Goal: Find contact information: Find contact information

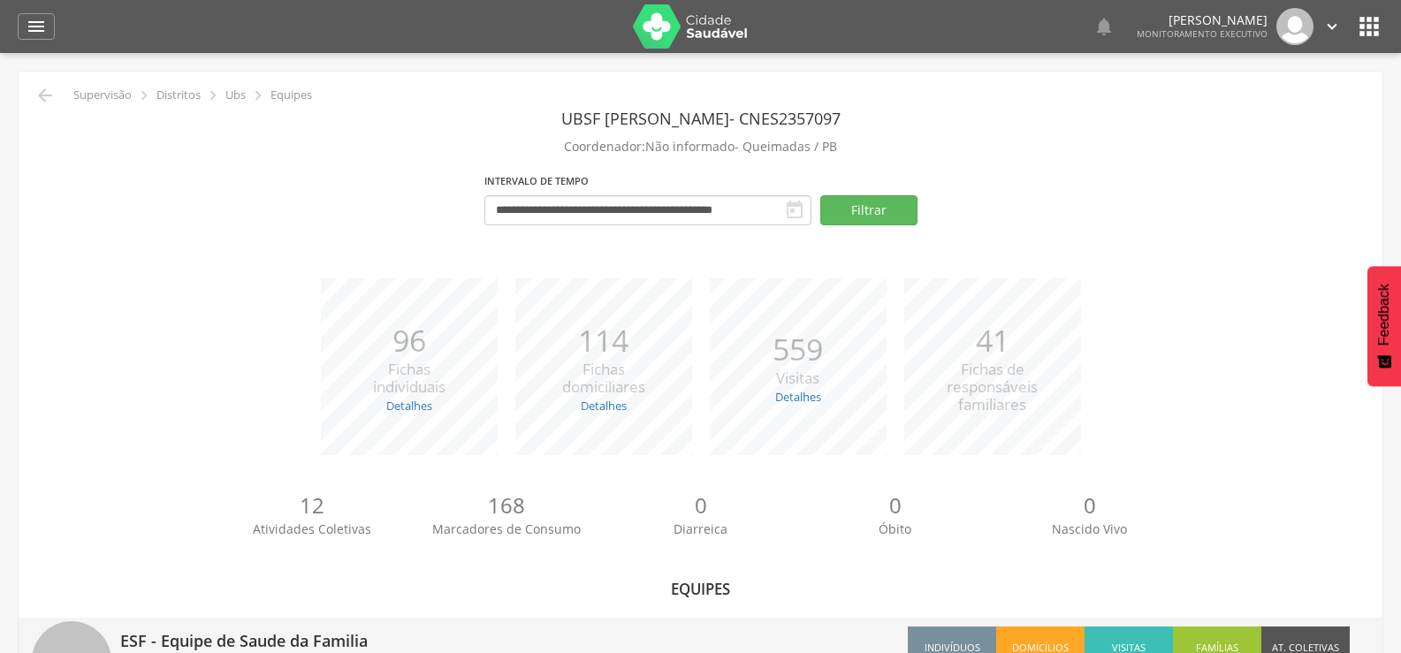
click at [248, 618] on p "ESF - Equipe de Saude da Familia" at bounding box center [403, 635] width 567 height 35
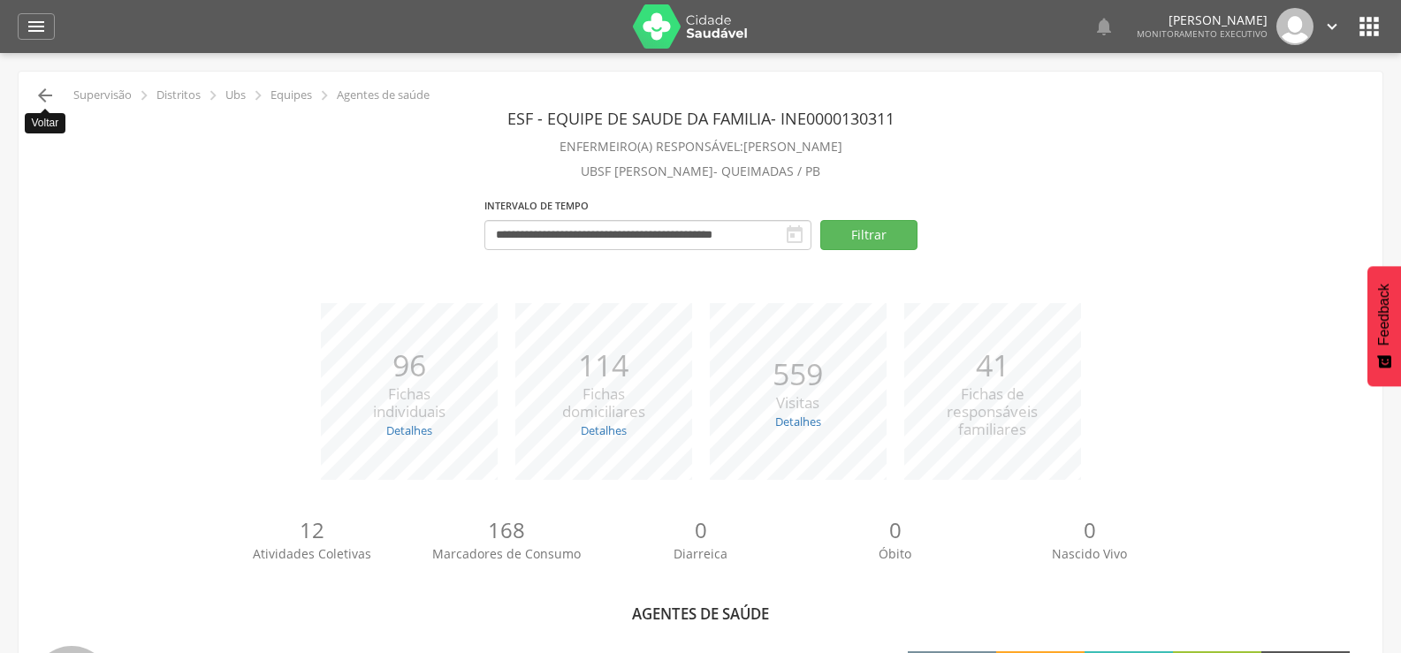
click at [45, 92] on icon "" at bounding box center [44, 95] width 21 height 21
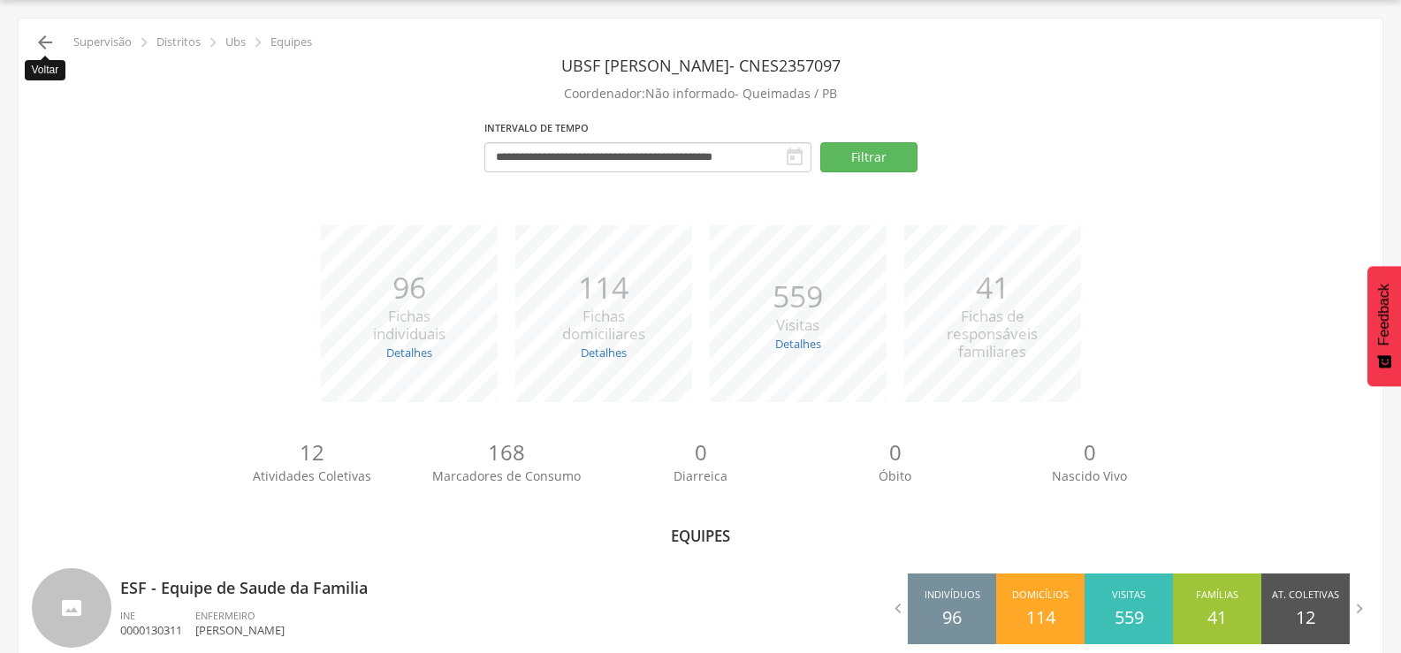
click at [46, 42] on icon "" at bounding box center [44, 42] width 21 height 21
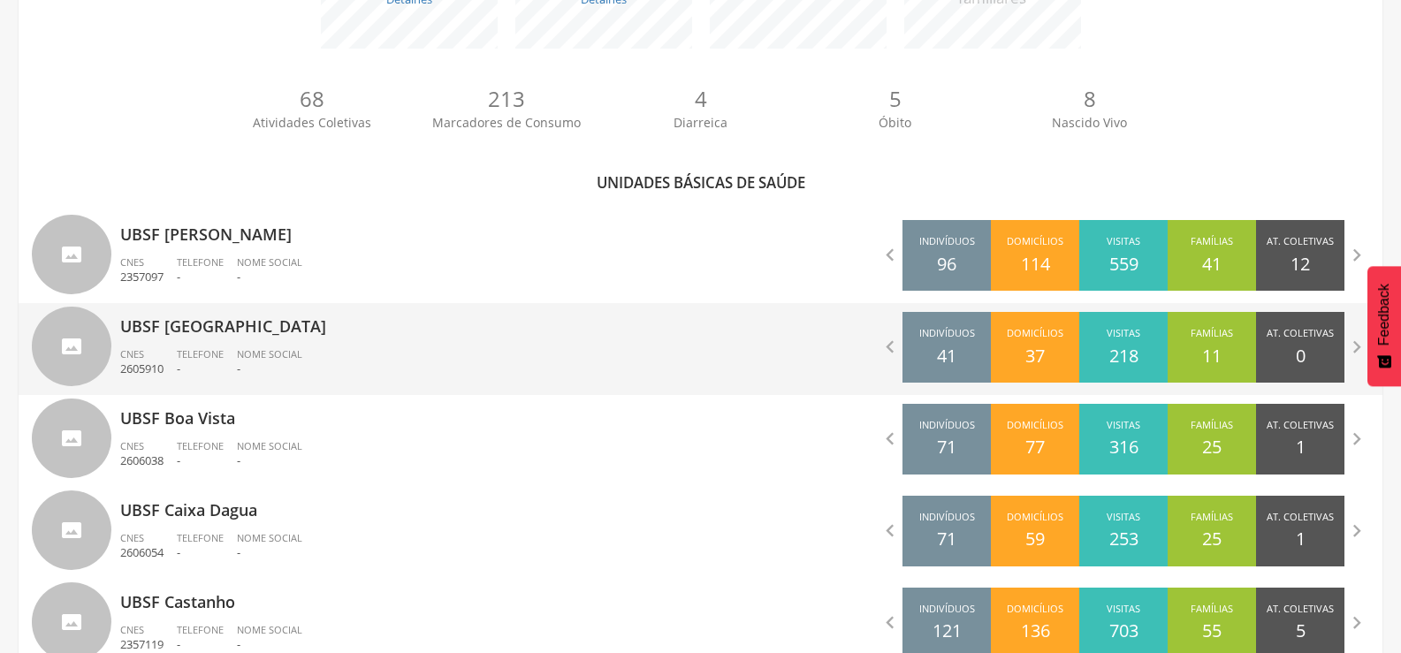
click at [224, 351] on span "Telefone" at bounding box center [200, 353] width 47 height 13
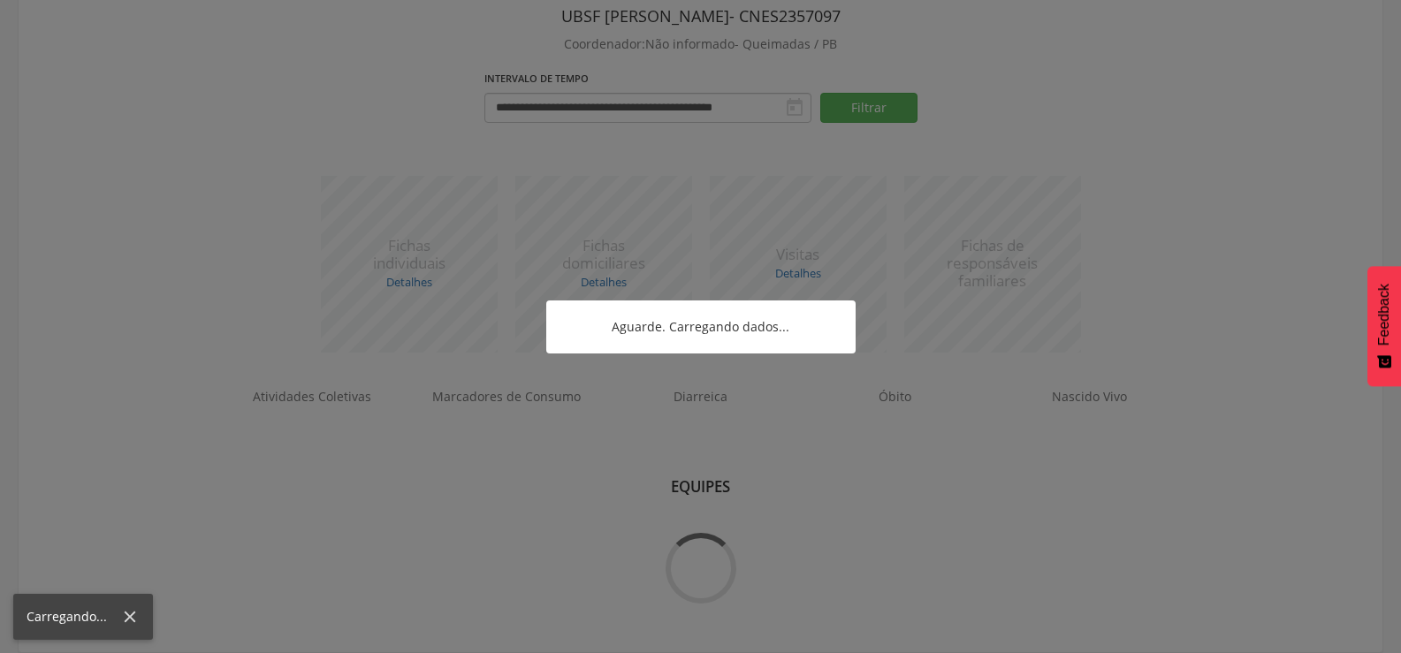
scroll to position [272, 0]
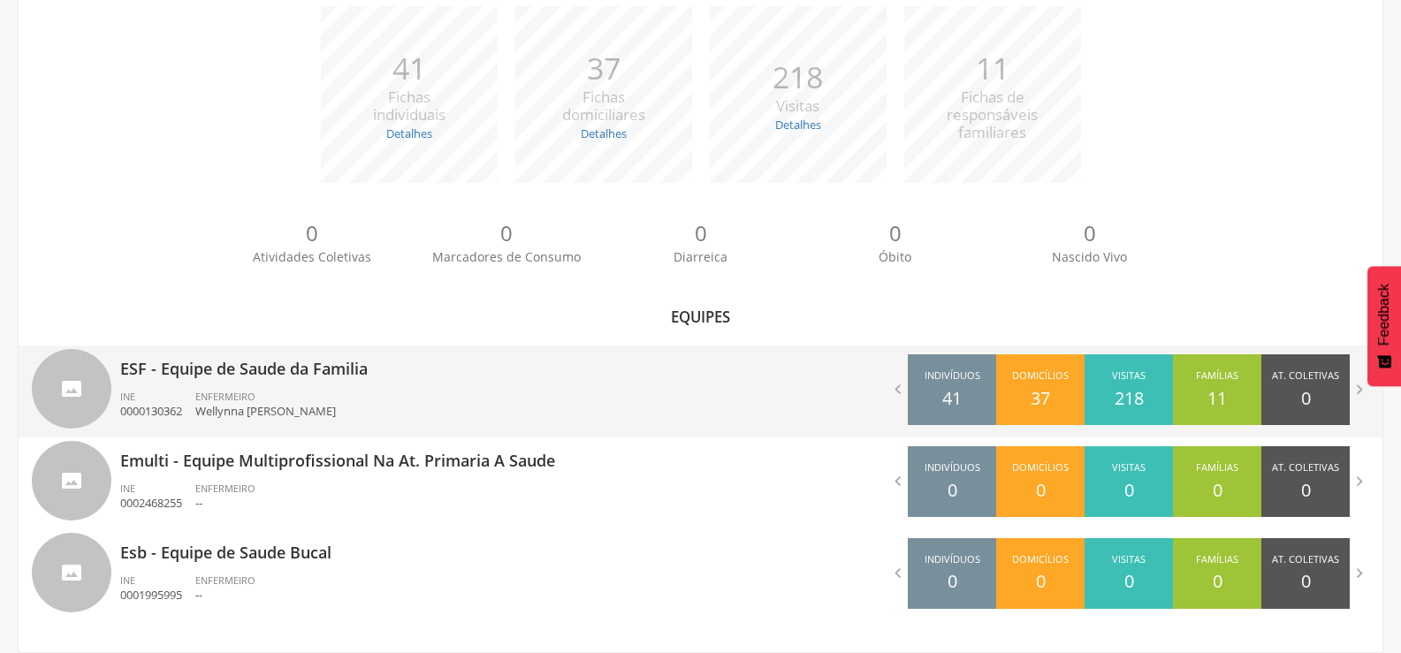
click at [258, 385] on div "ESF - Equipe de Saude da Familia INE 0000130362 ENFERMEIRO Wellynna [PERSON_NAM…" at bounding box center [403, 392] width 567 height 92
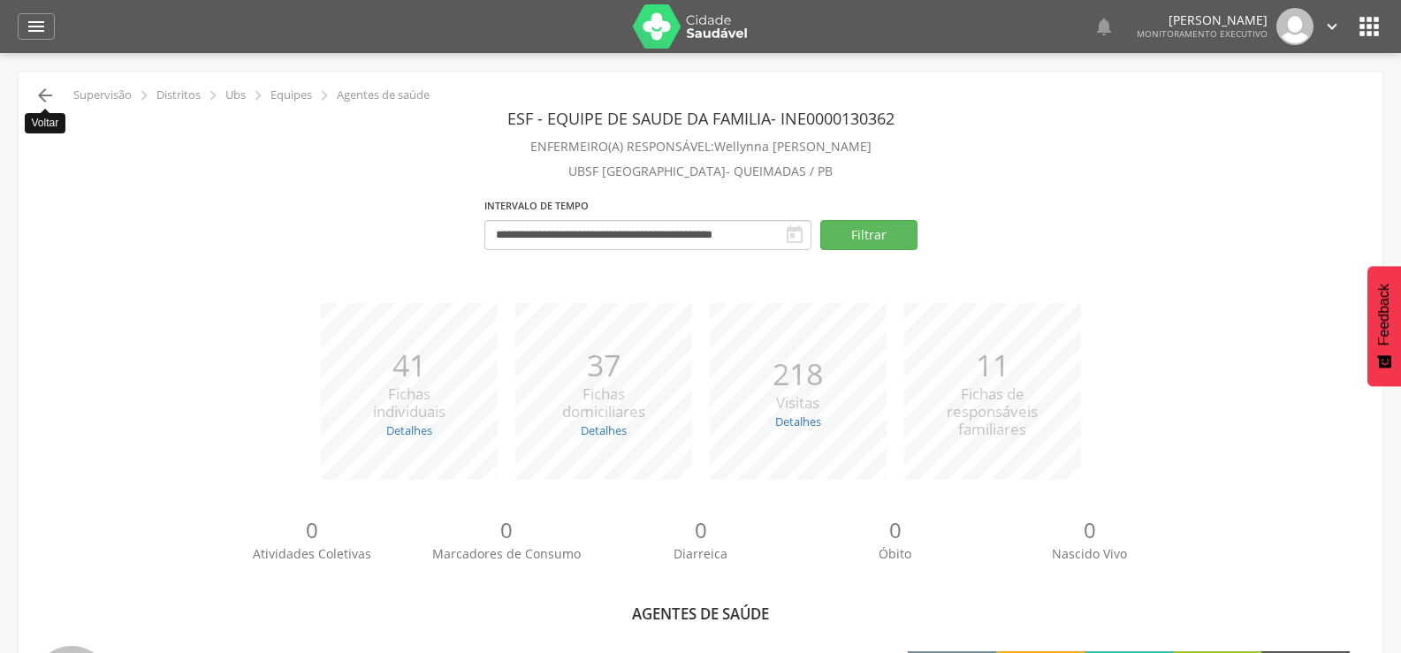
click at [52, 102] on icon "" at bounding box center [44, 95] width 21 height 21
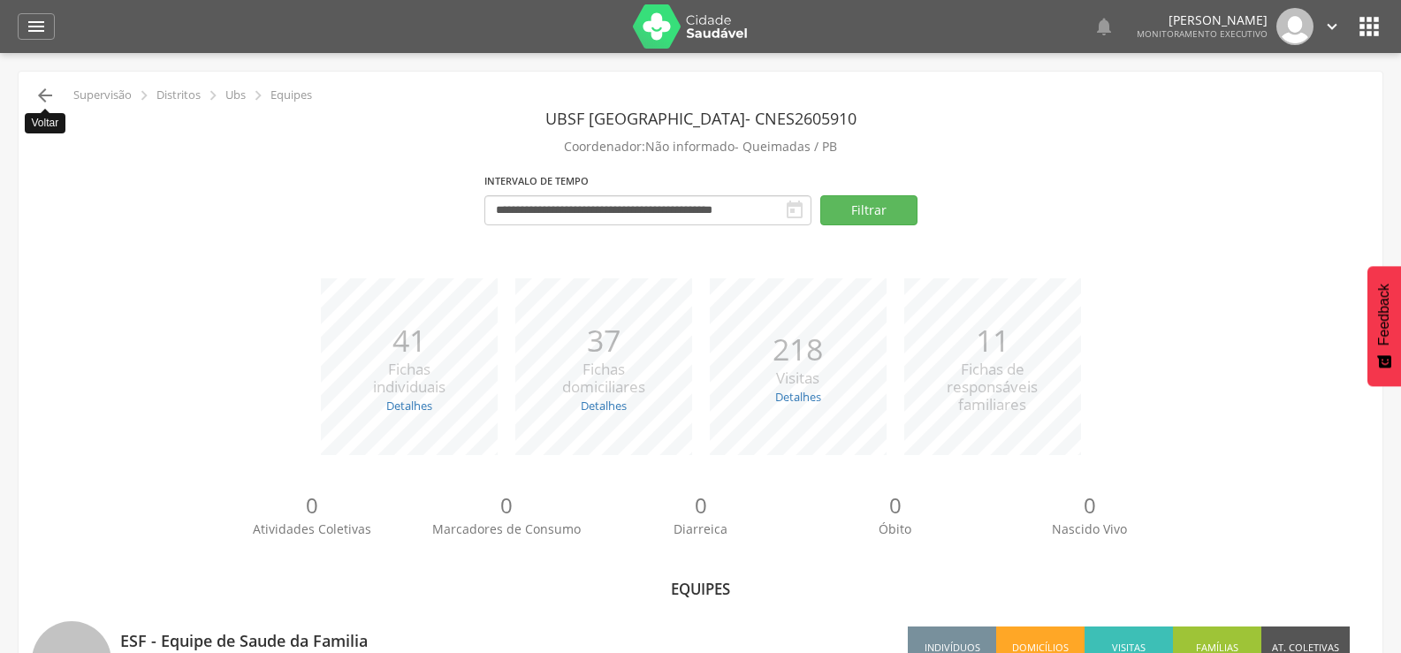
click at [45, 88] on icon "" at bounding box center [44, 95] width 21 height 21
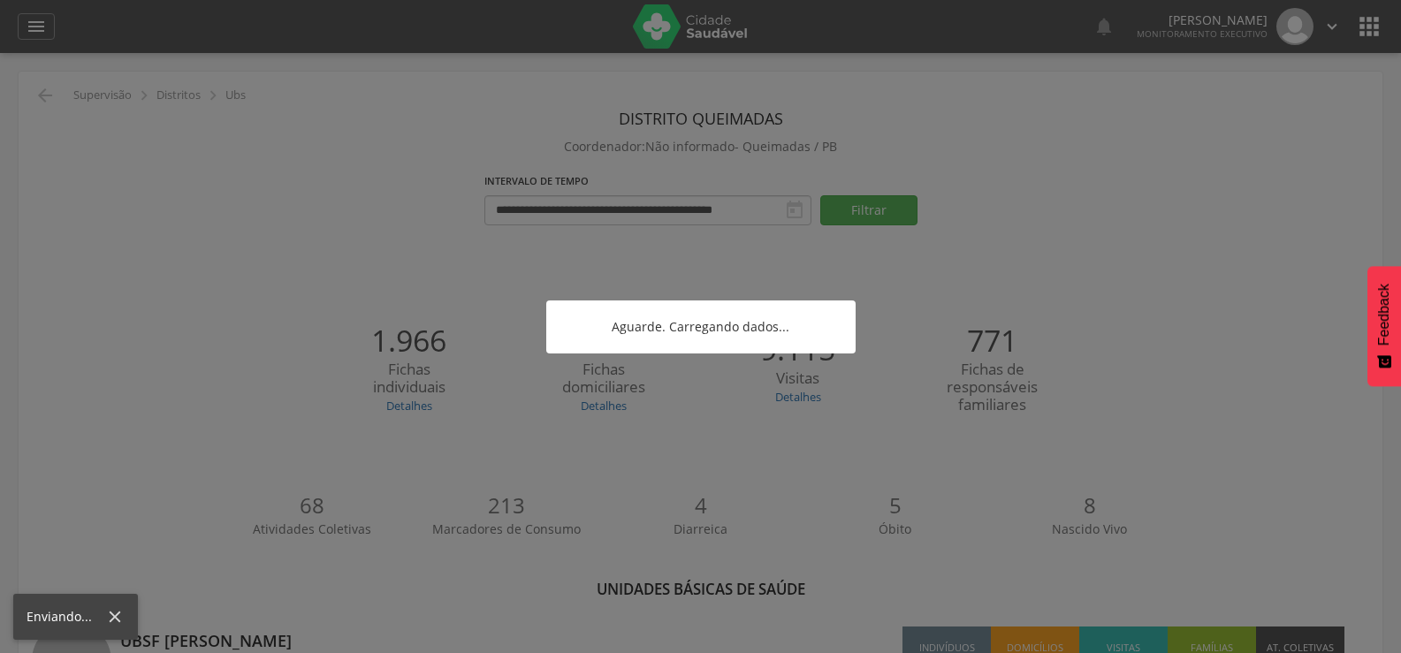
scroll to position [53, 0]
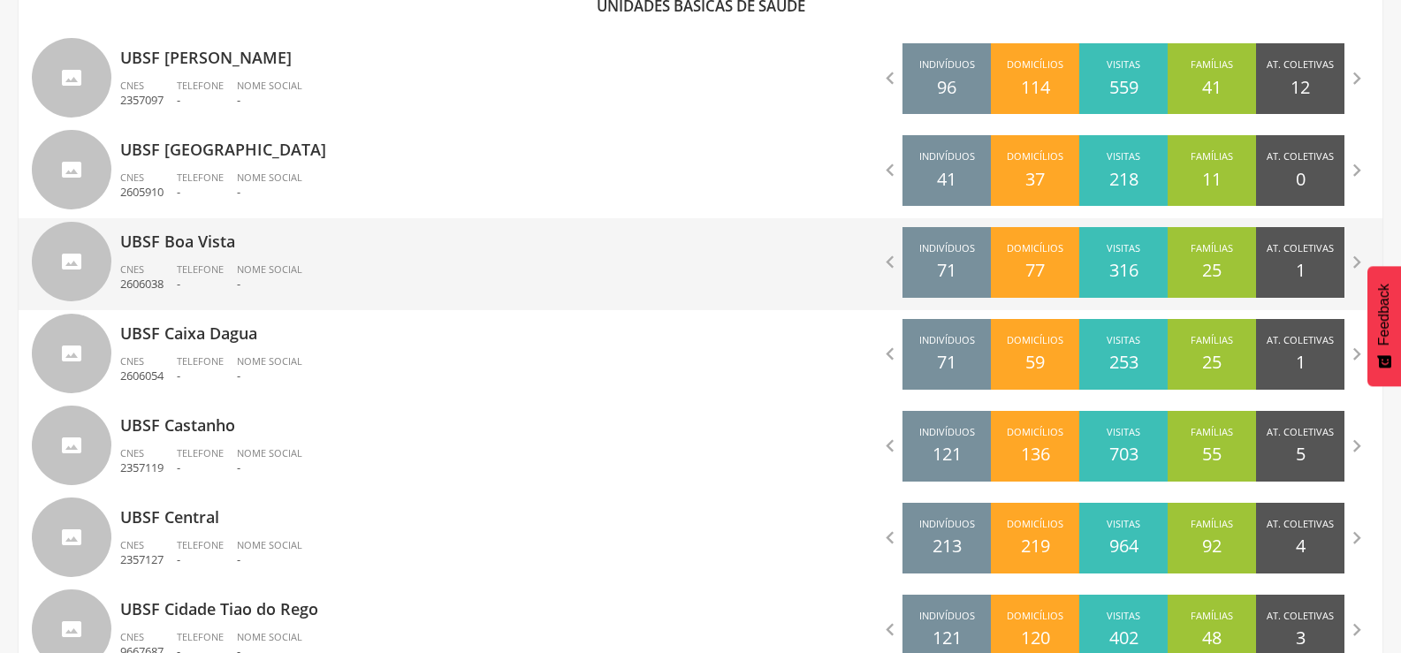
click at [183, 256] on div "UBSF Boa Vista CNES 2606038 Telefone - Nome Social -" at bounding box center [403, 264] width 567 height 92
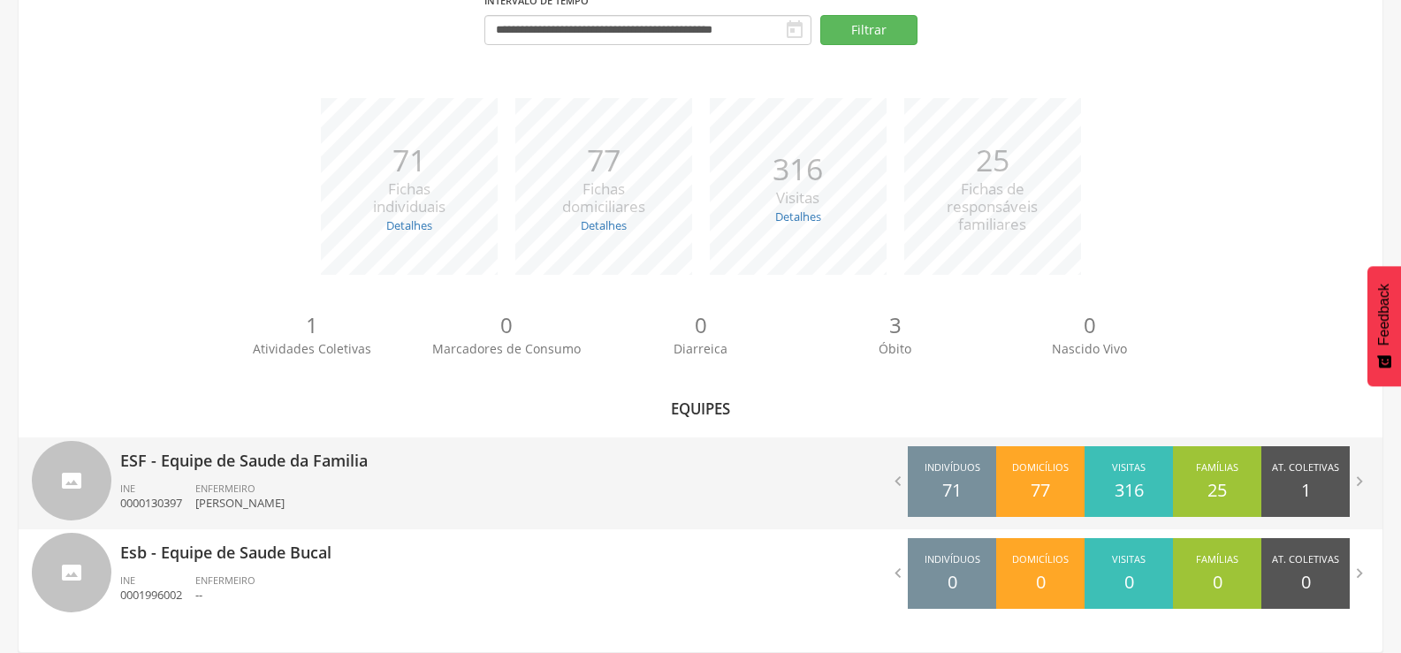
click at [235, 490] on span "ENFERMEIRO" at bounding box center [225, 488] width 60 height 13
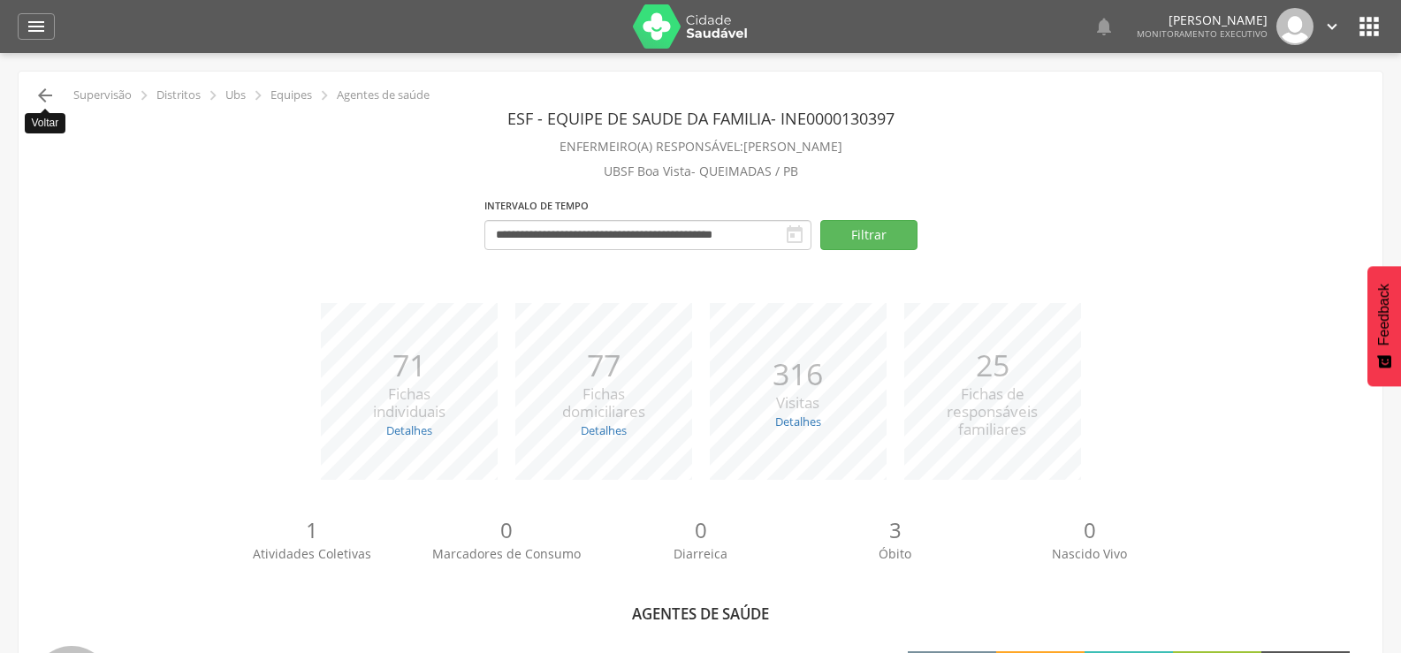
click at [36, 95] on icon "" at bounding box center [44, 95] width 21 height 21
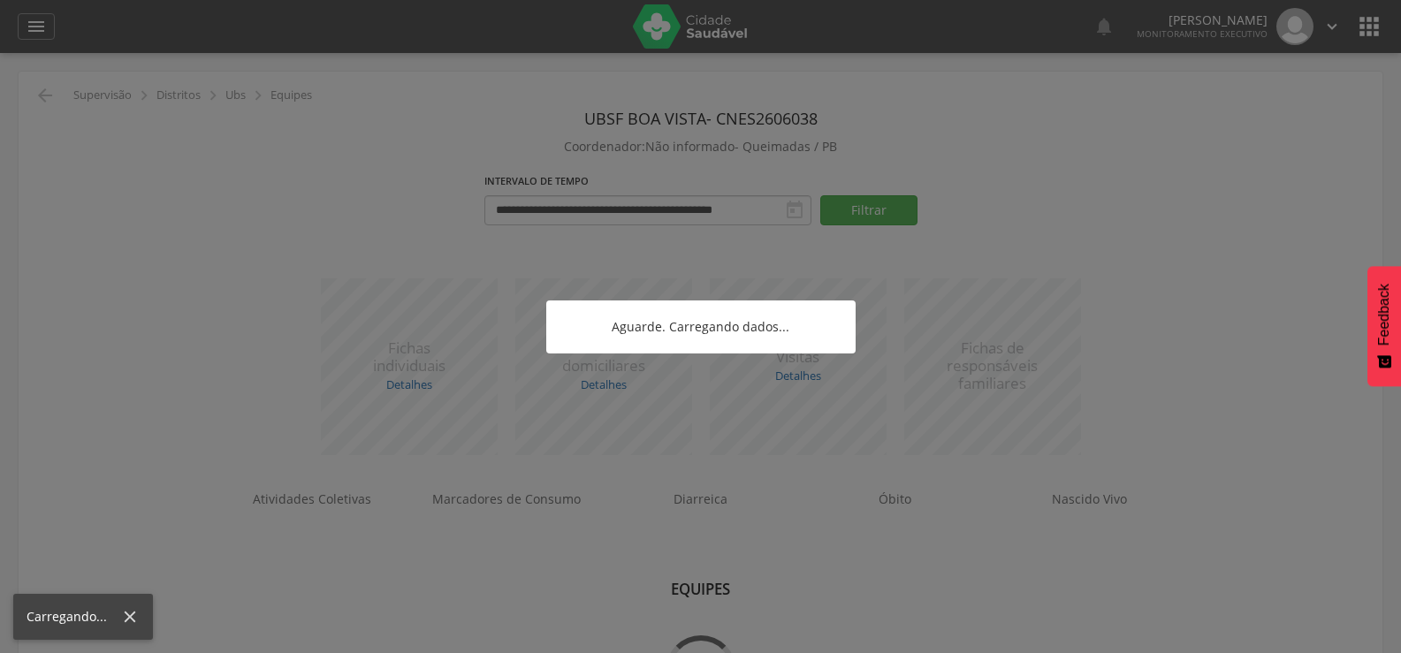
scroll to position [53, 0]
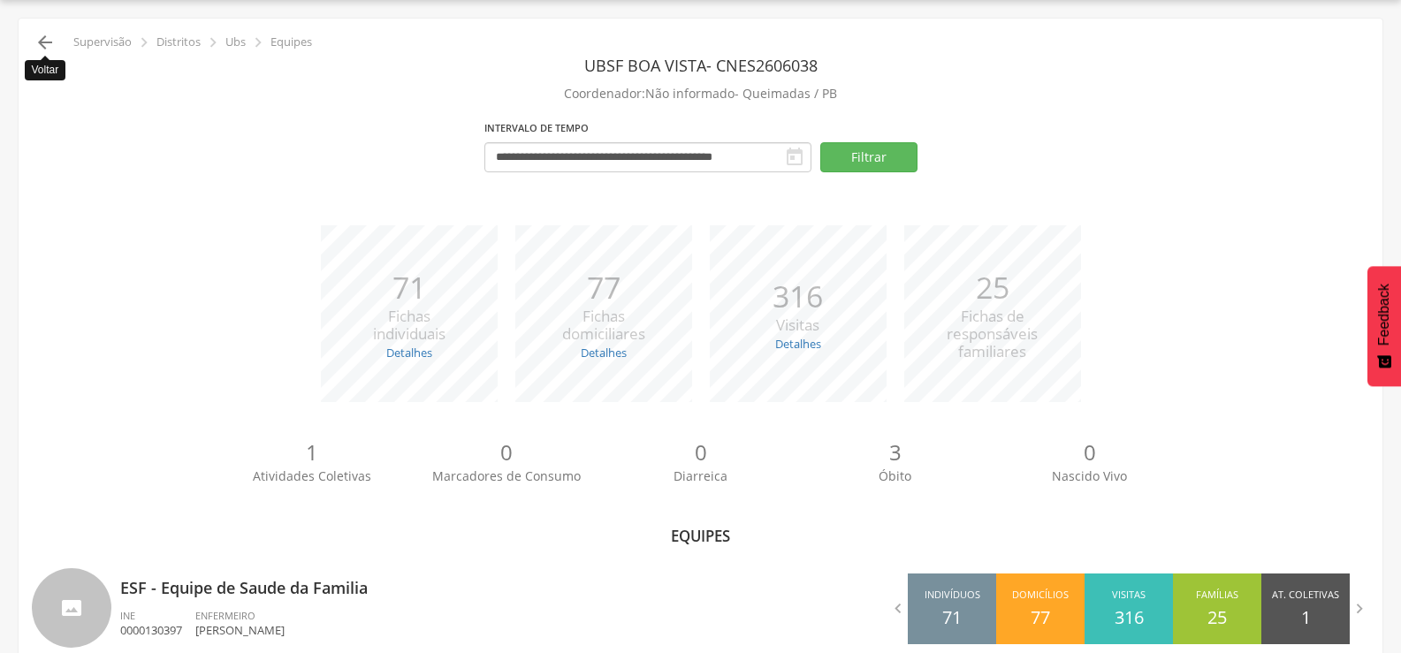
click at [43, 44] on icon "" at bounding box center [44, 42] width 21 height 21
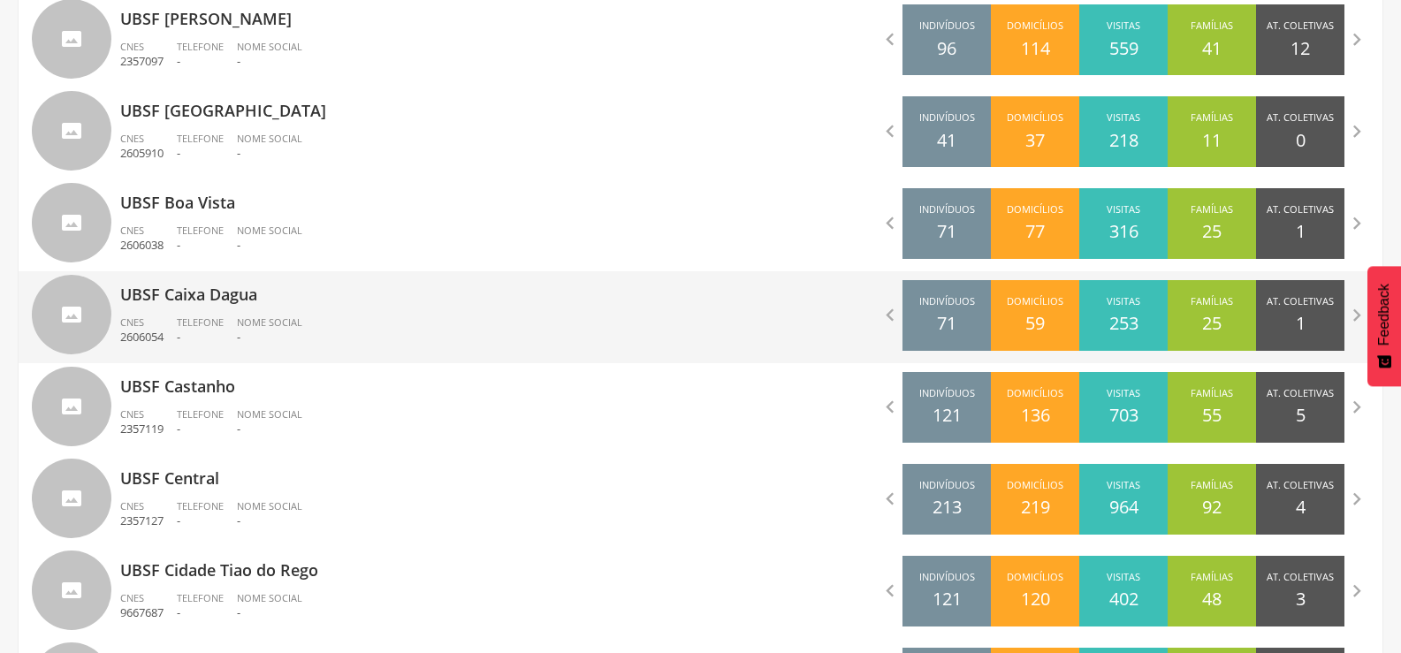
click at [178, 301] on p "UBSF Caixa Dagua" at bounding box center [403, 288] width 567 height 35
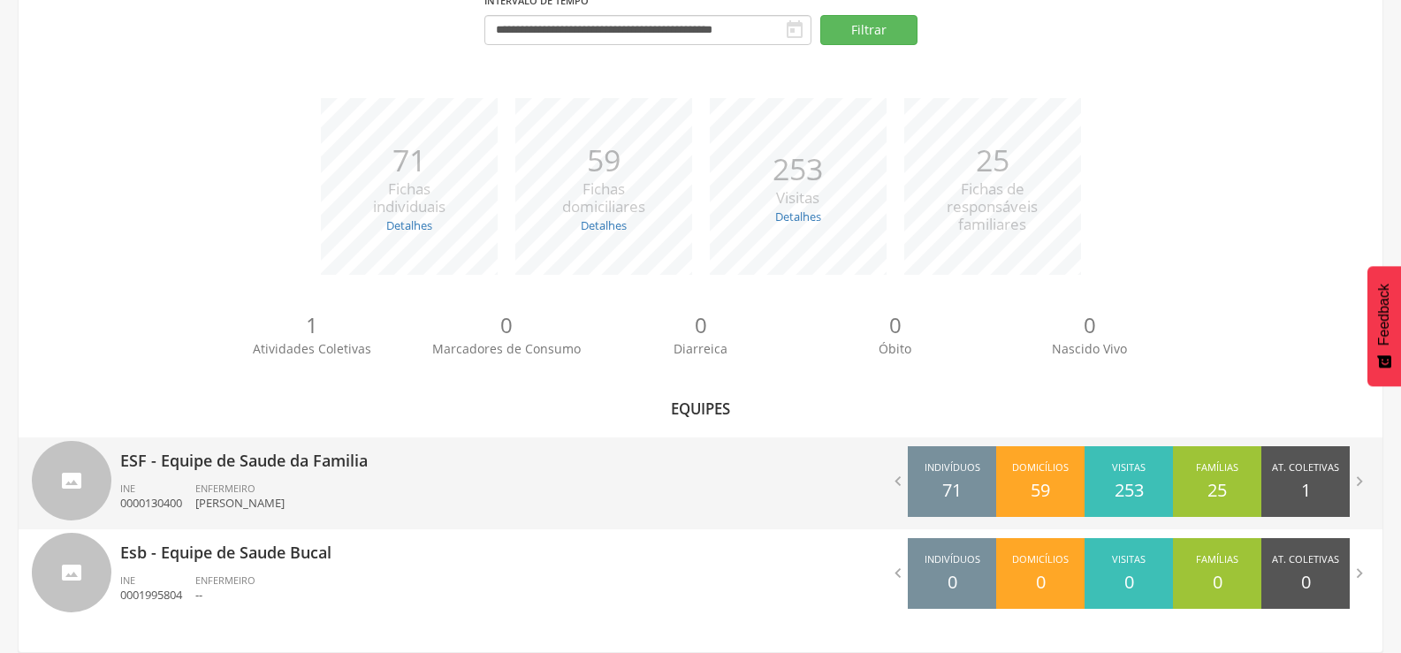
click at [255, 454] on p "ESF - Equipe de Saude da Familia" at bounding box center [403, 455] width 567 height 35
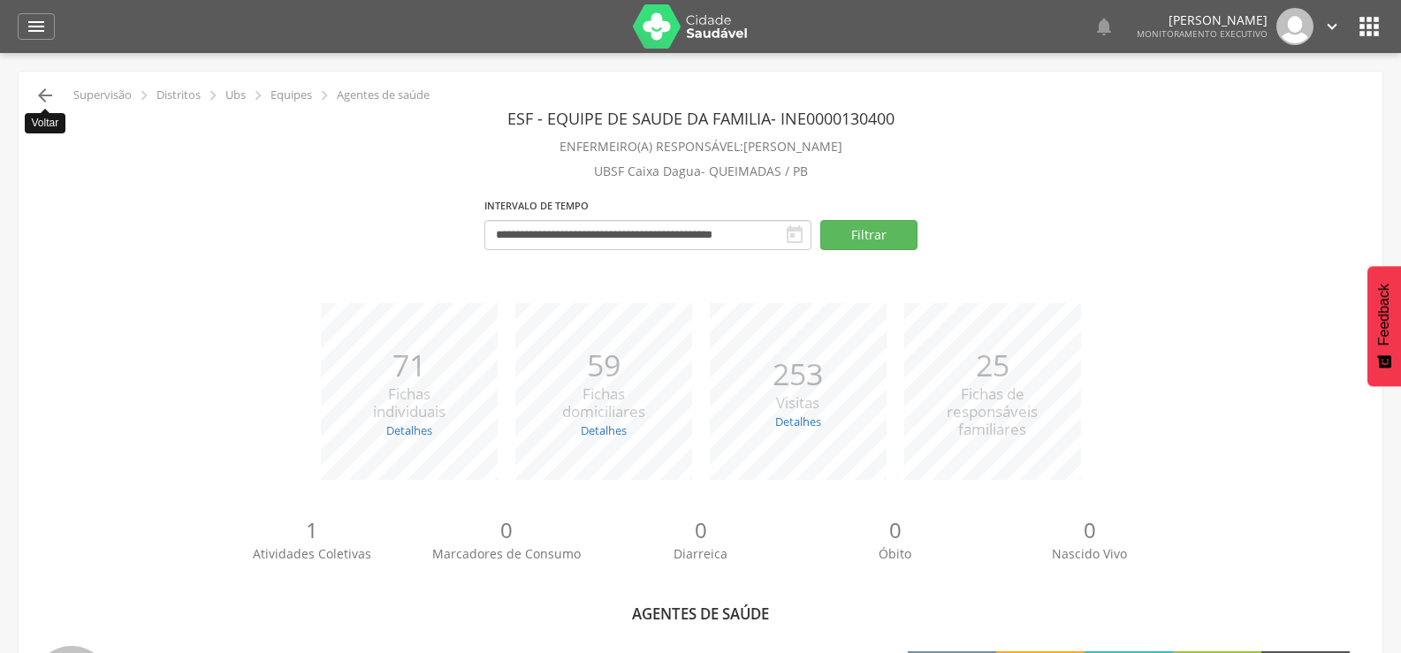
click at [42, 93] on icon "" at bounding box center [44, 95] width 21 height 21
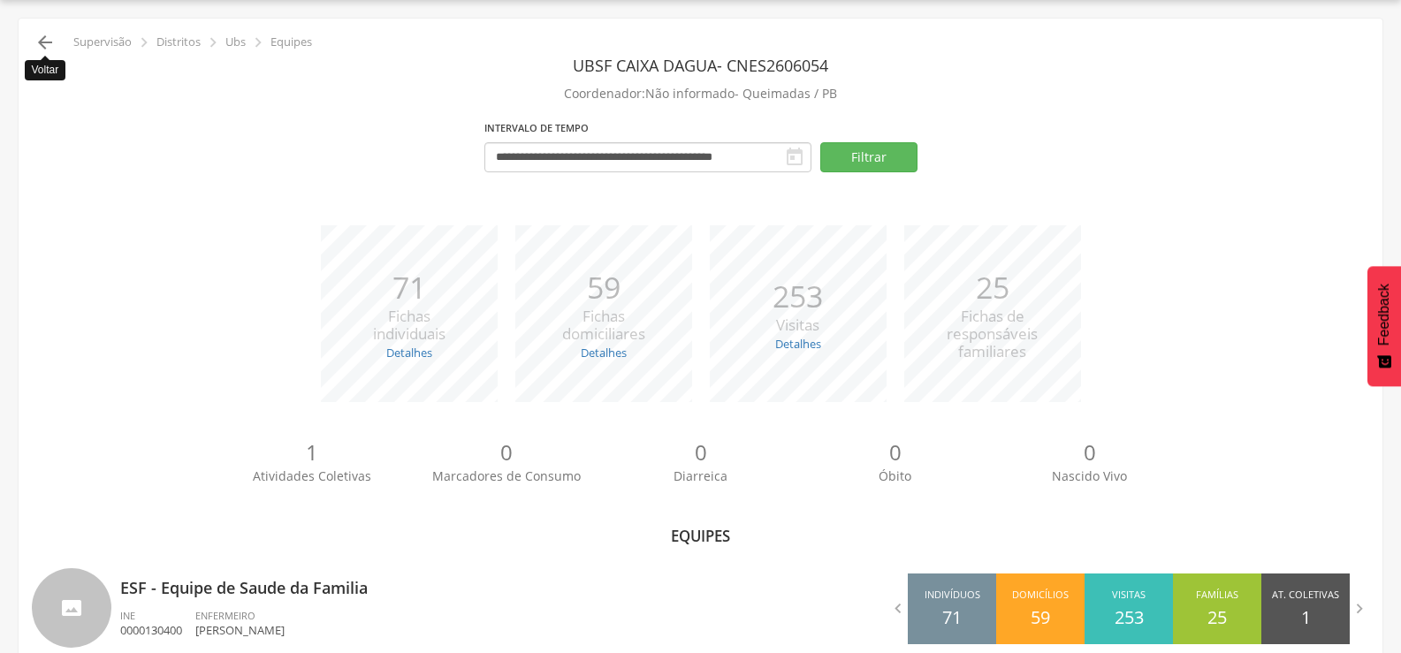
click at [45, 42] on icon "" at bounding box center [44, 42] width 21 height 21
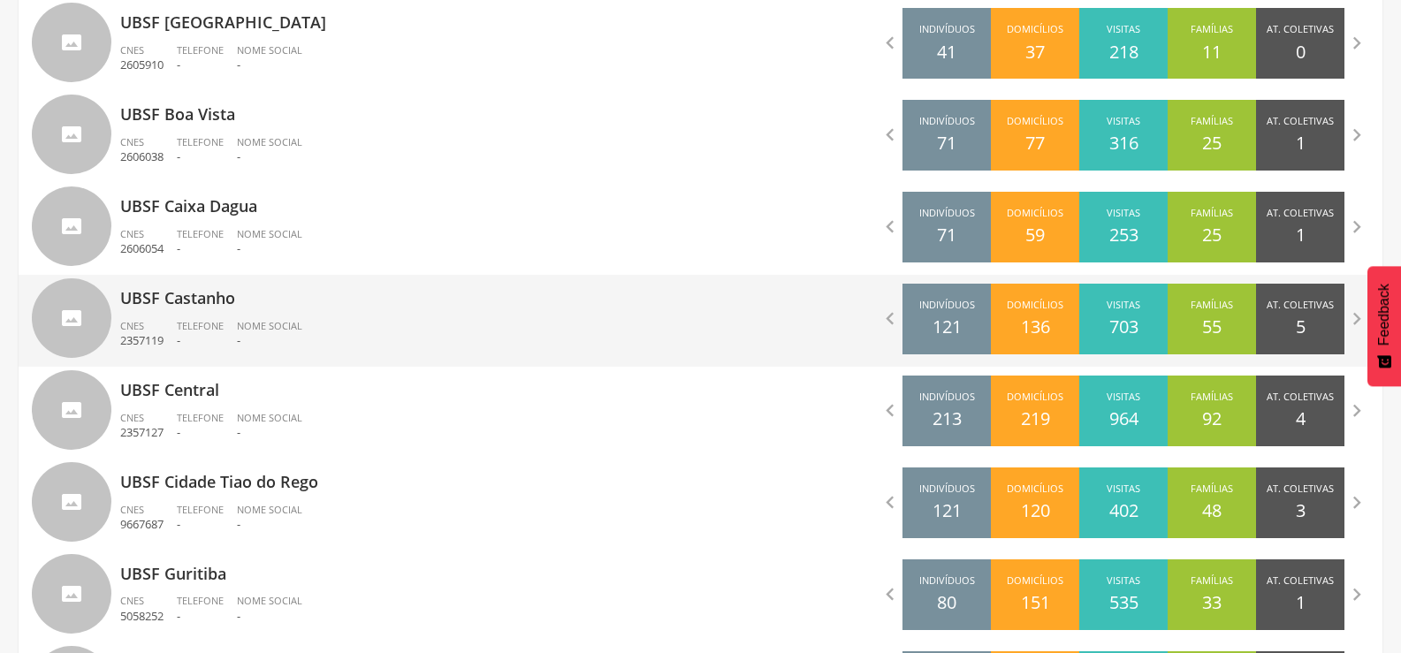
click at [183, 317] on div "UBSF Castanho CNES 2357119 Telefone - Nome Social -" at bounding box center [403, 321] width 567 height 92
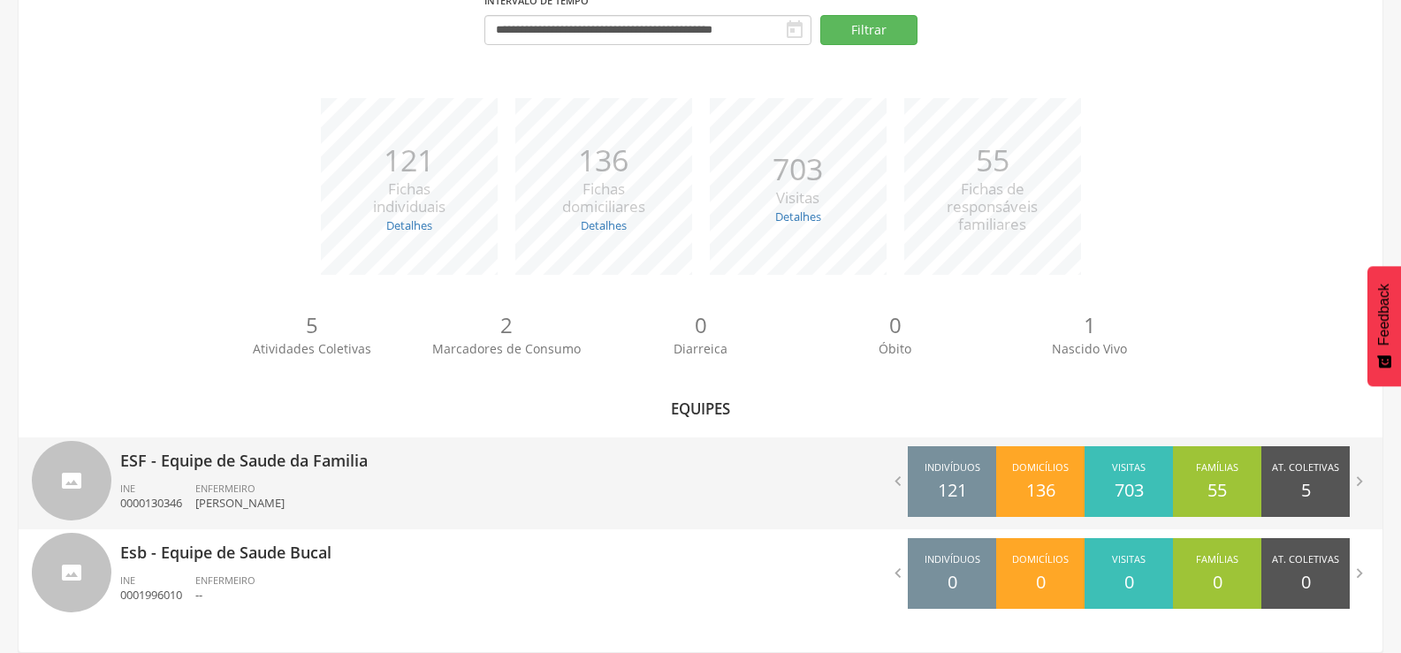
click at [217, 473] on div "ESF - Equipe de Saude da Familia INE 0000130346 ENFERMEIRO Lidia Suzana de [PER…" at bounding box center [403, 484] width 567 height 92
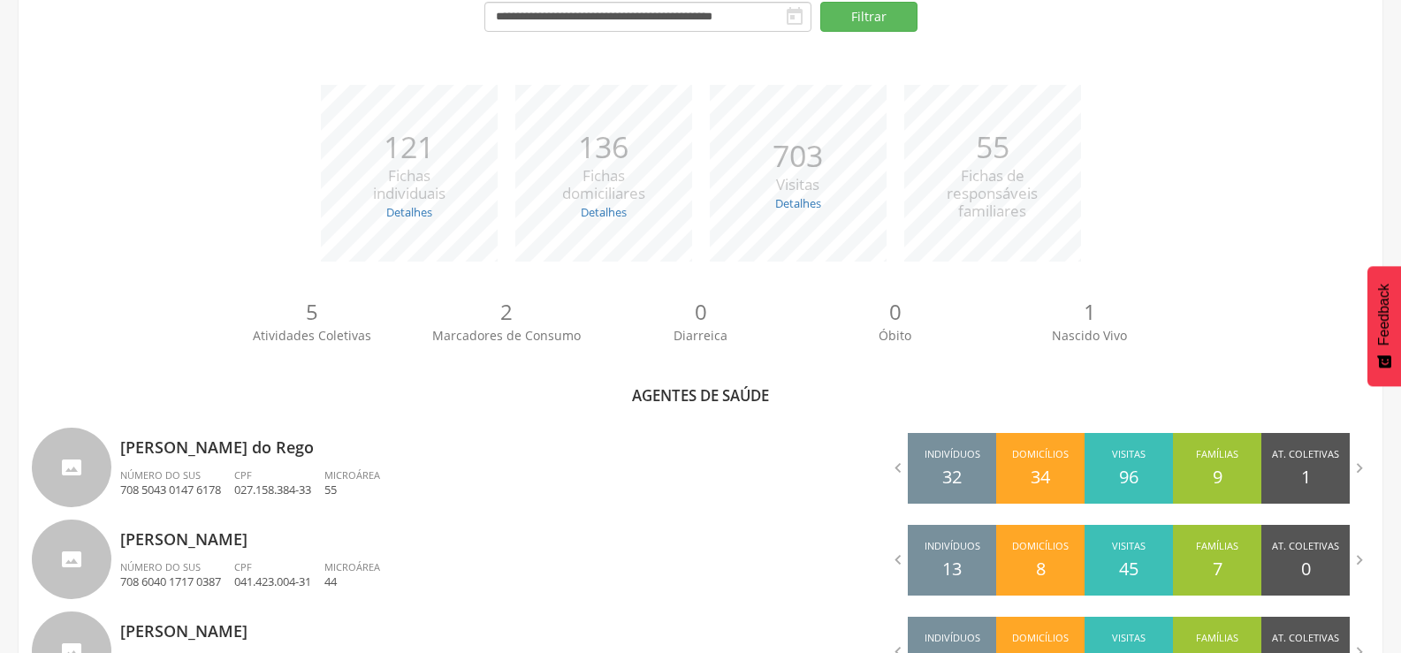
scroll to position [55, 0]
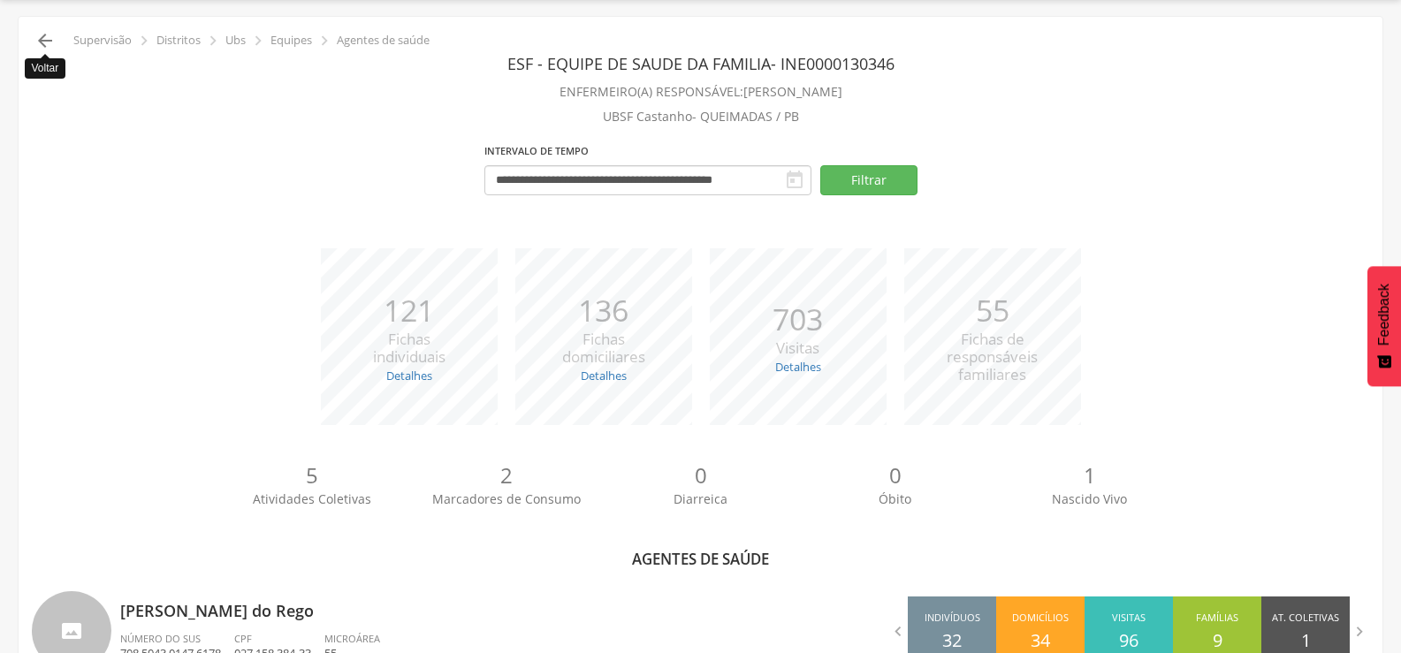
click at [50, 40] on icon "" at bounding box center [44, 40] width 21 height 21
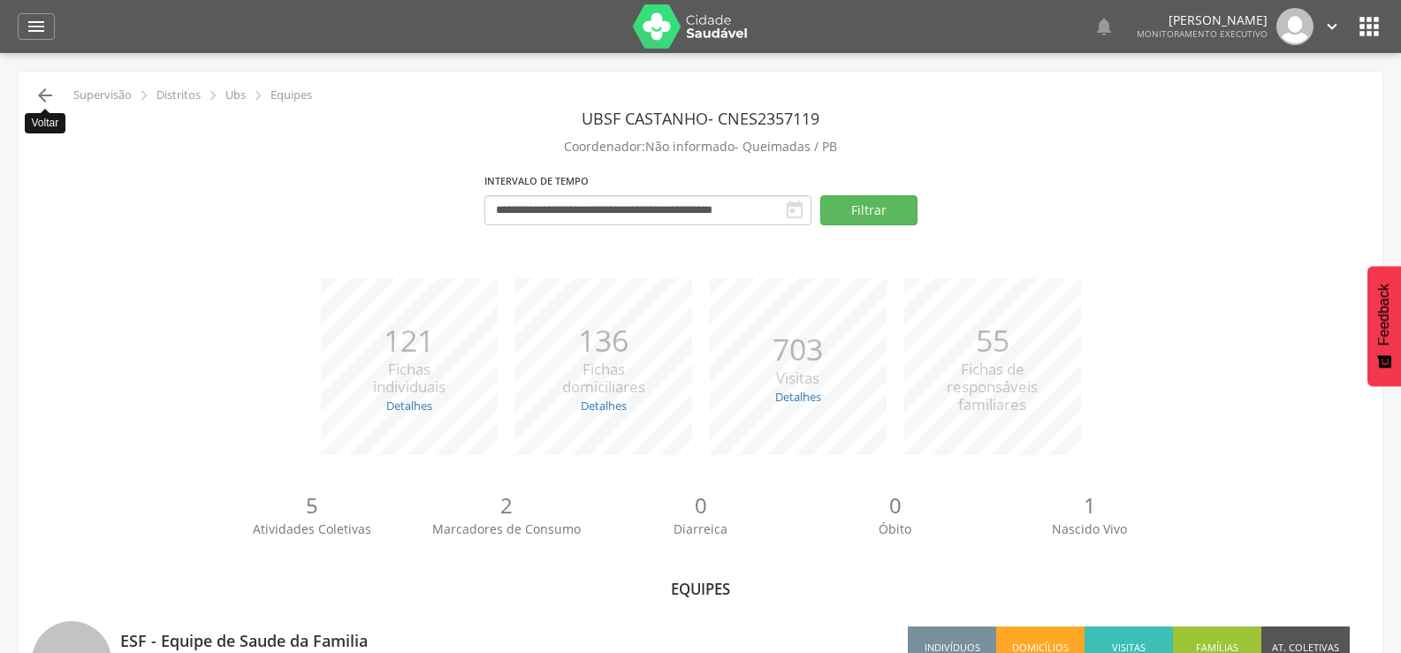
click at [44, 97] on icon "" at bounding box center [44, 95] width 21 height 21
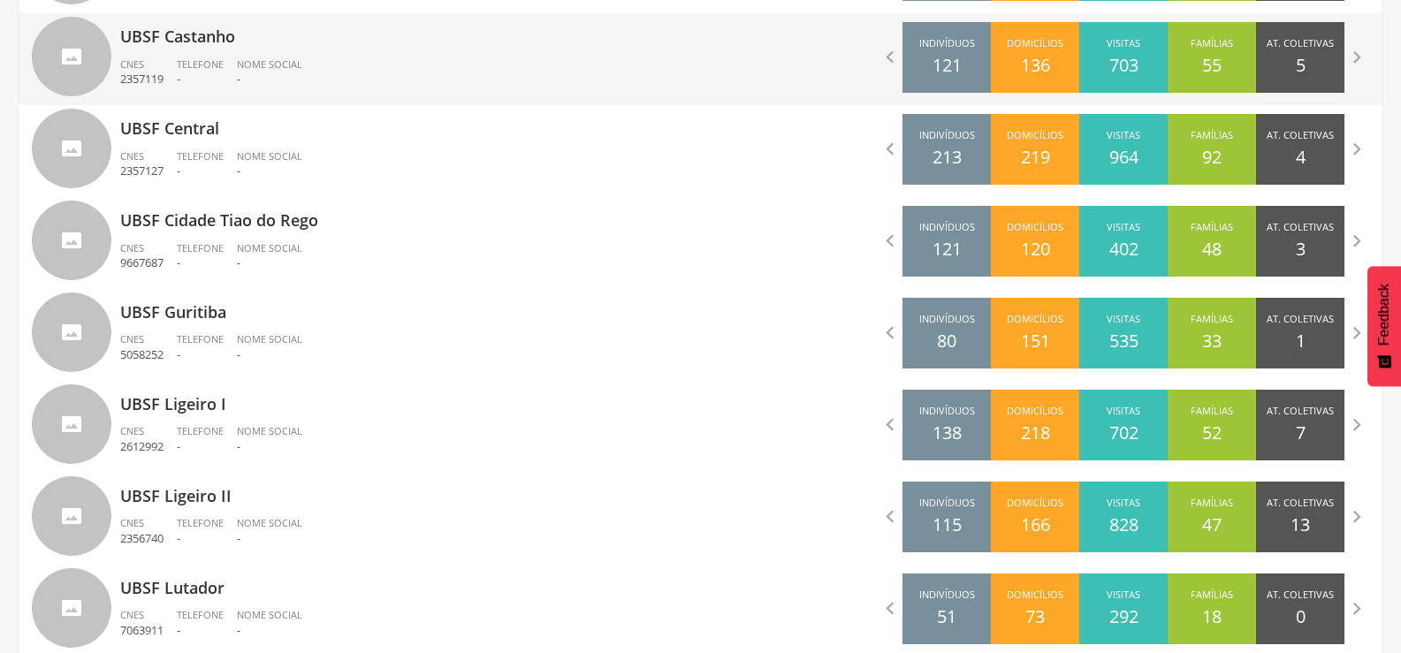
scroll to position [1326, 0]
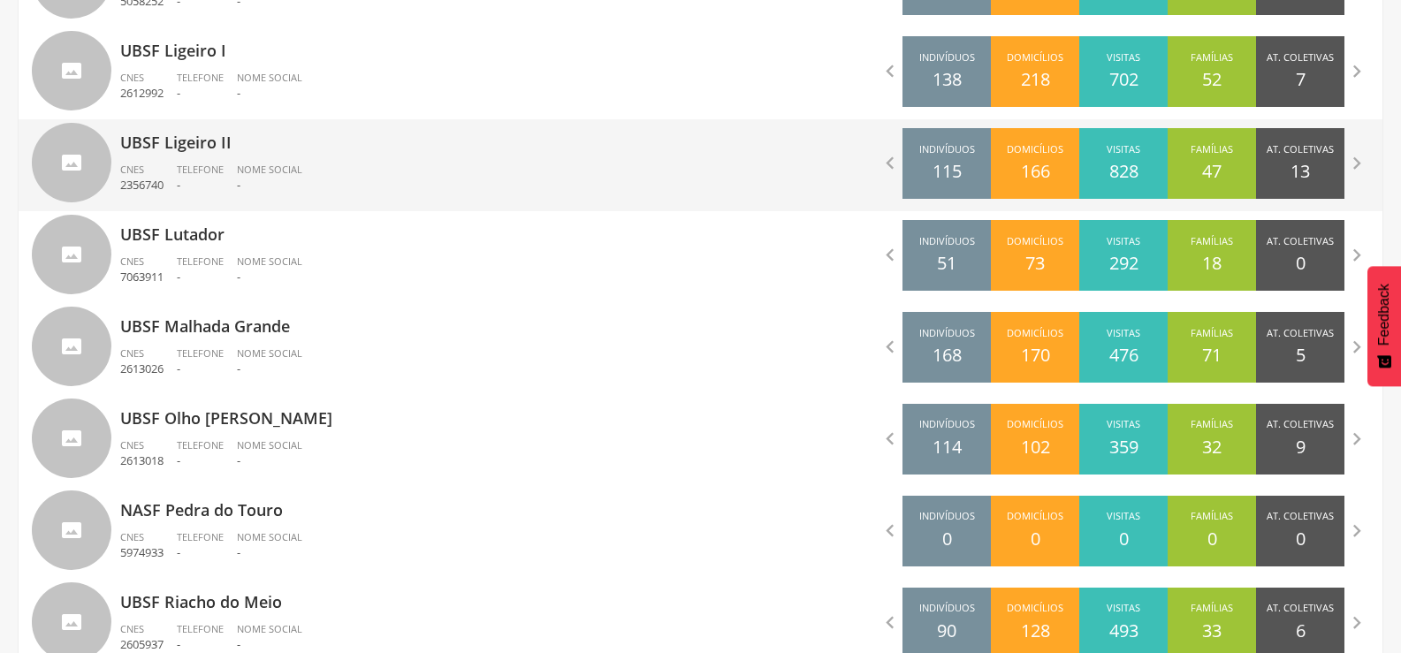
click at [194, 162] on div "UBSF Ligeiro II CNES 2356740 Telefone - Nome Social -" at bounding box center [403, 165] width 567 height 92
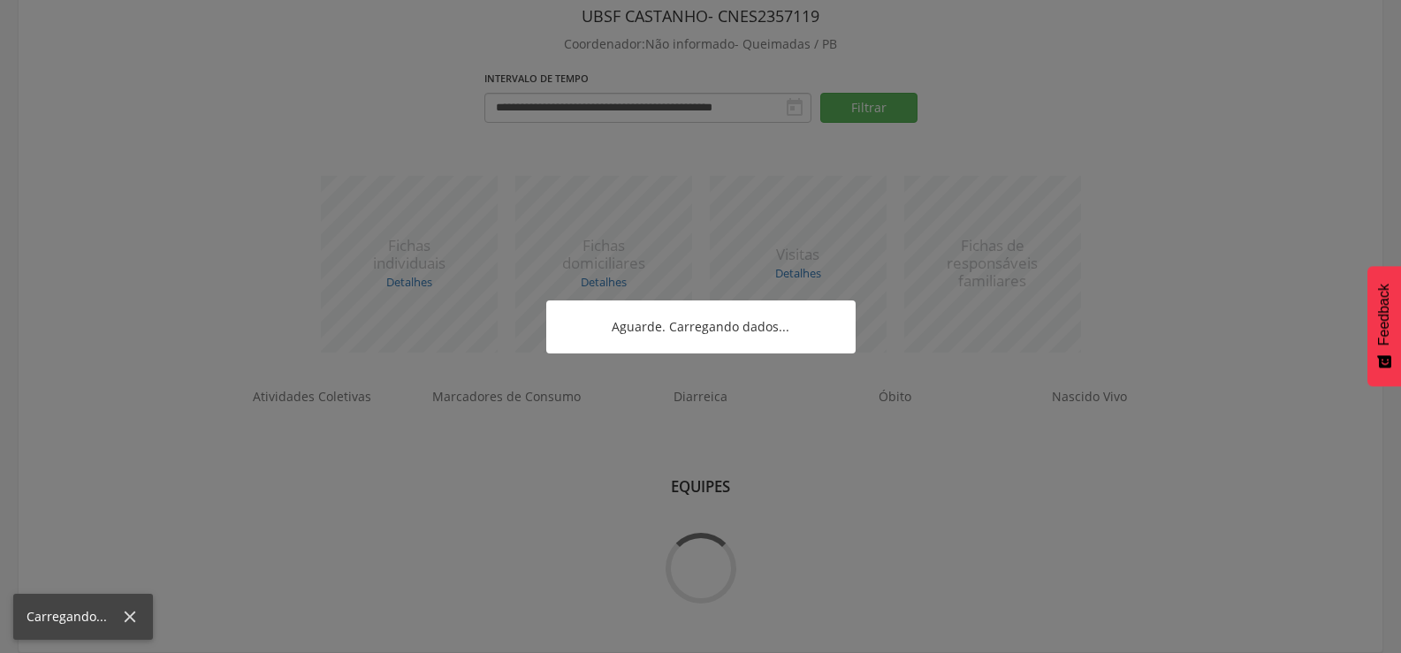
scroll to position [180, 0]
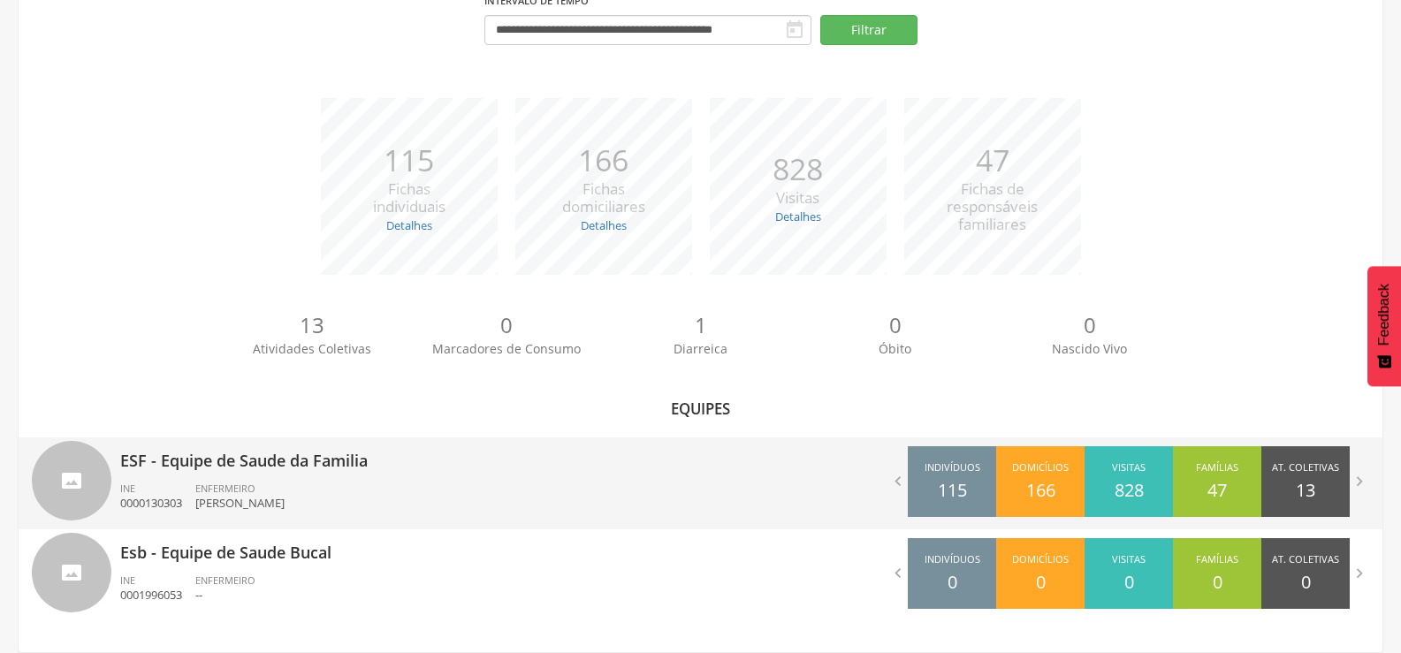
click at [233, 483] on span "ENFERMEIRO" at bounding box center [225, 488] width 60 height 13
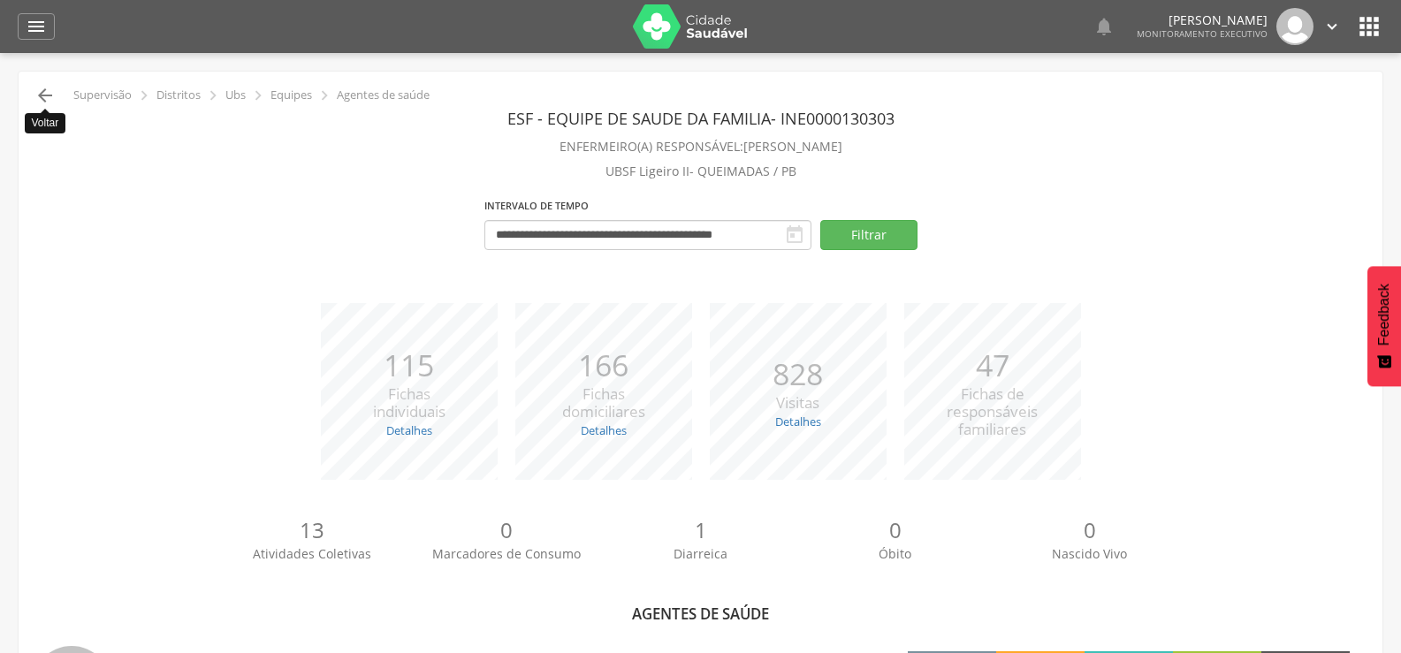
click at [45, 101] on icon "" at bounding box center [44, 95] width 21 height 21
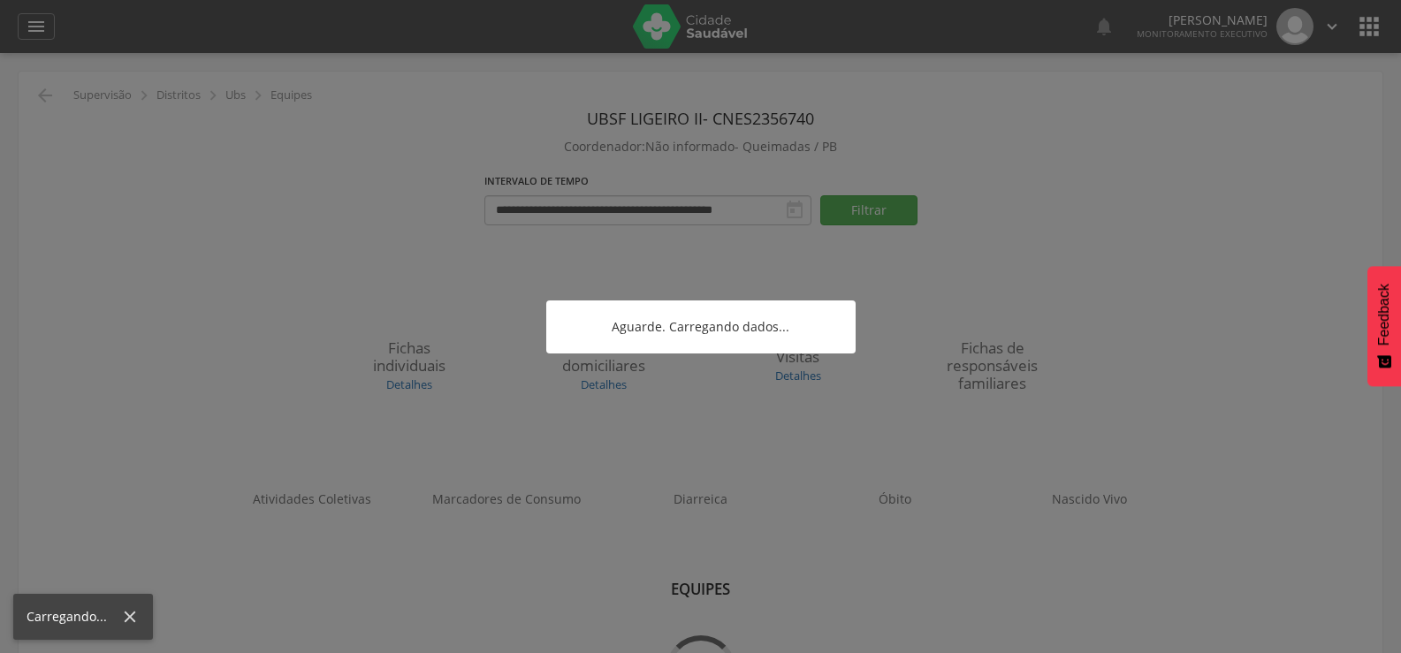
scroll to position [53, 0]
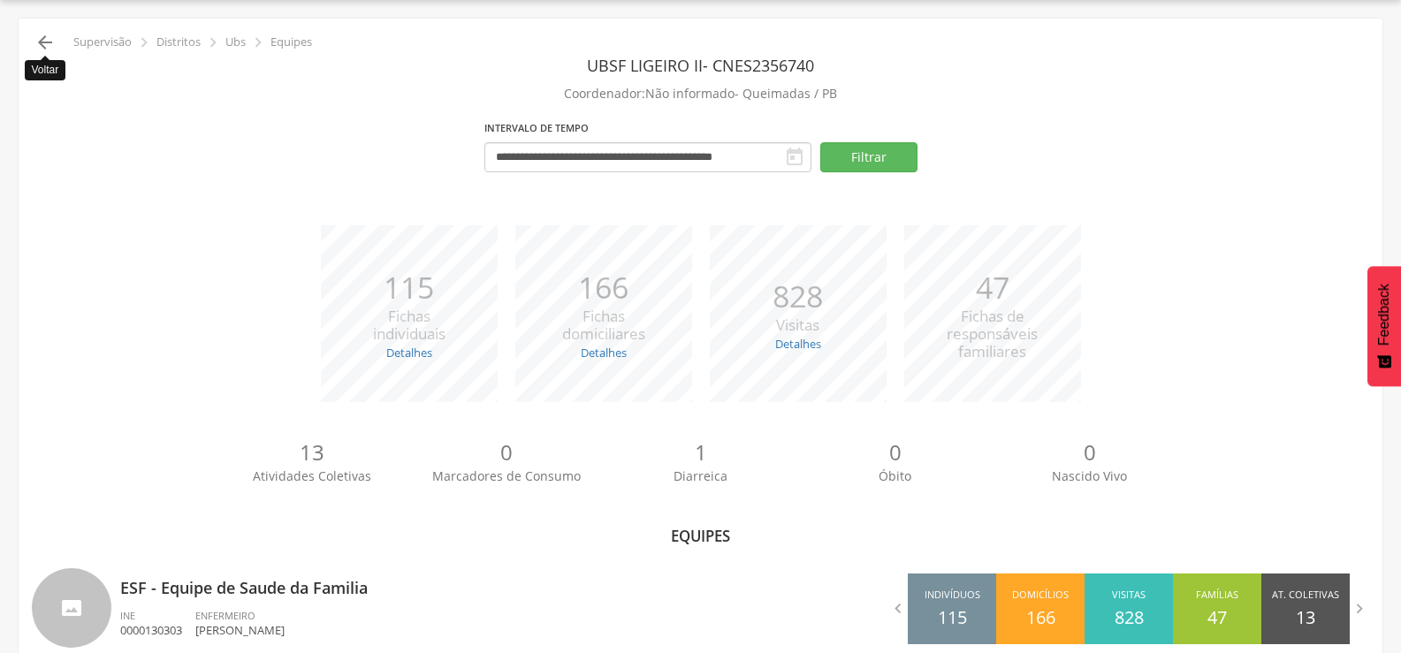
click at [42, 49] on icon "" at bounding box center [44, 42] width 21 height 21
